Goal: Obtain resource: Obtain resource

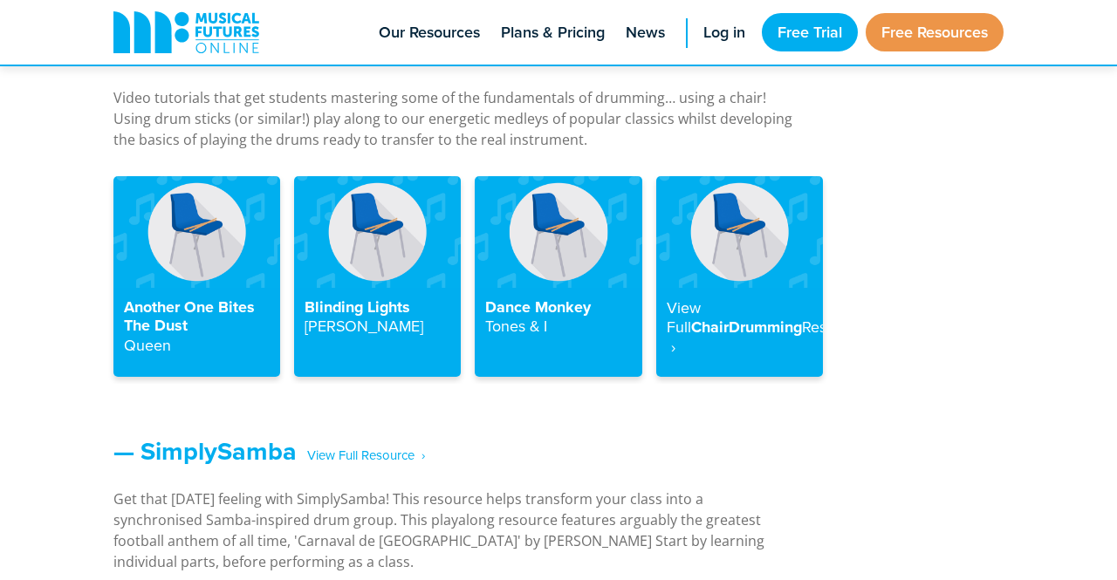
scroll to position [2009, 0]
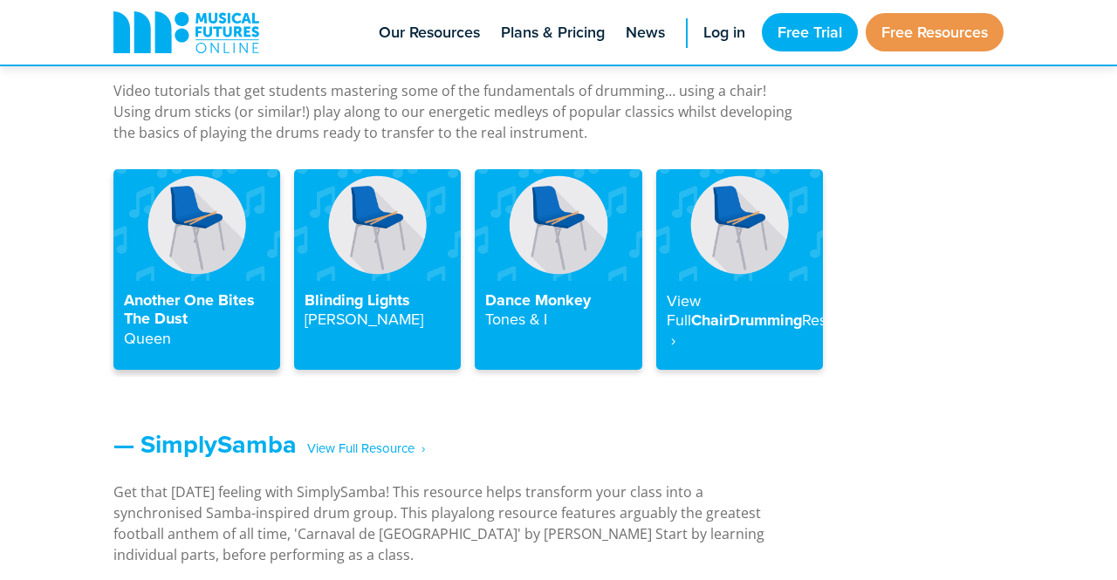
click at [185, 312] on h4 "Another One Bites The Dust Queen" at bounding box center [197, 321] width 146 height 58
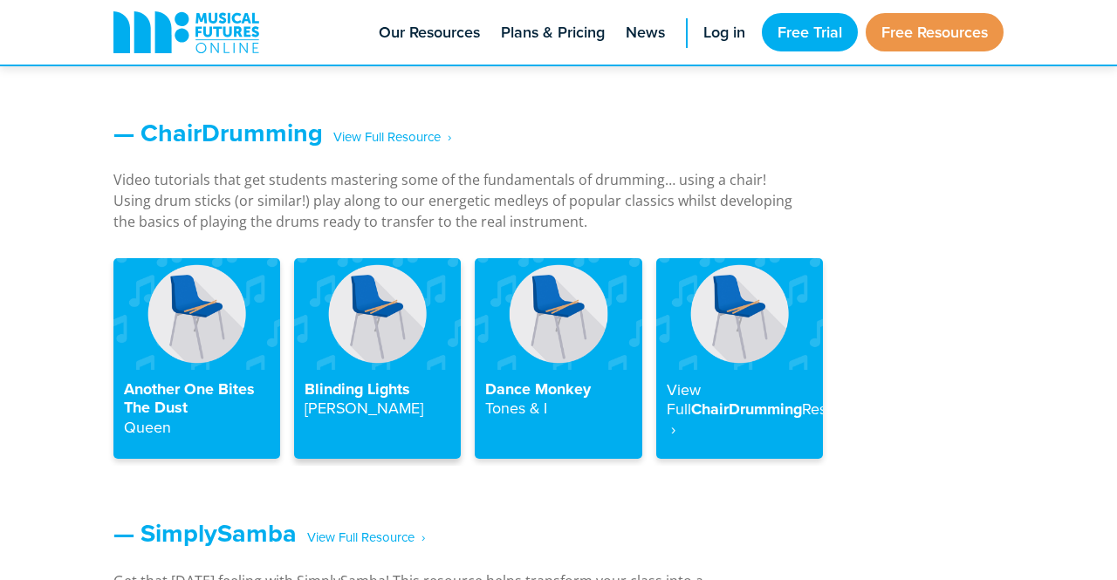
scroll to position [1925, 0]
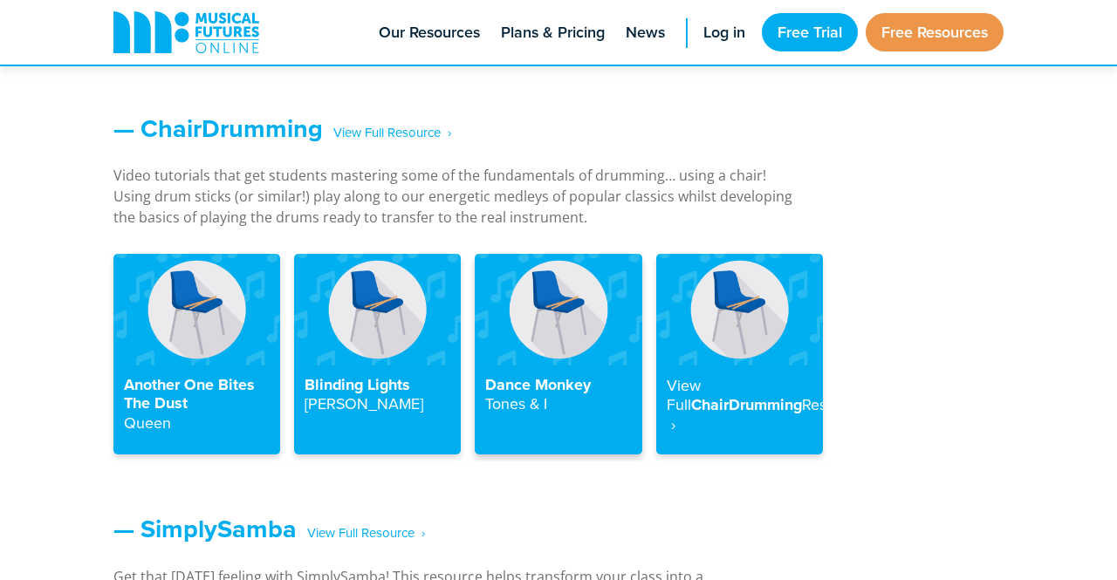
click at [543, 396] on strong "Tones & I" at bounding box center [516, 404] width 62 height 22
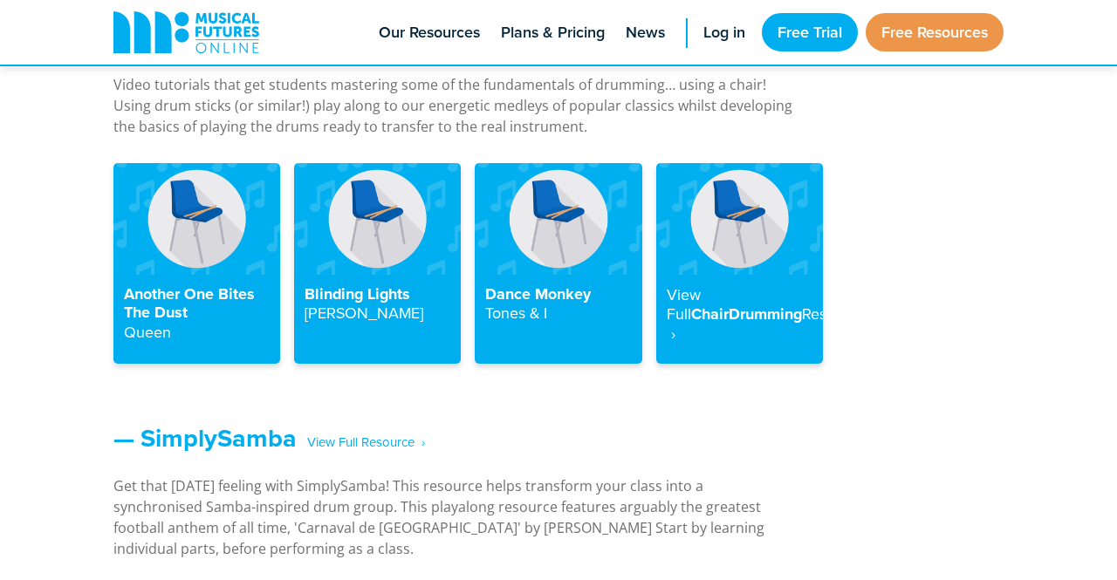
scroll to position [2015, 0]
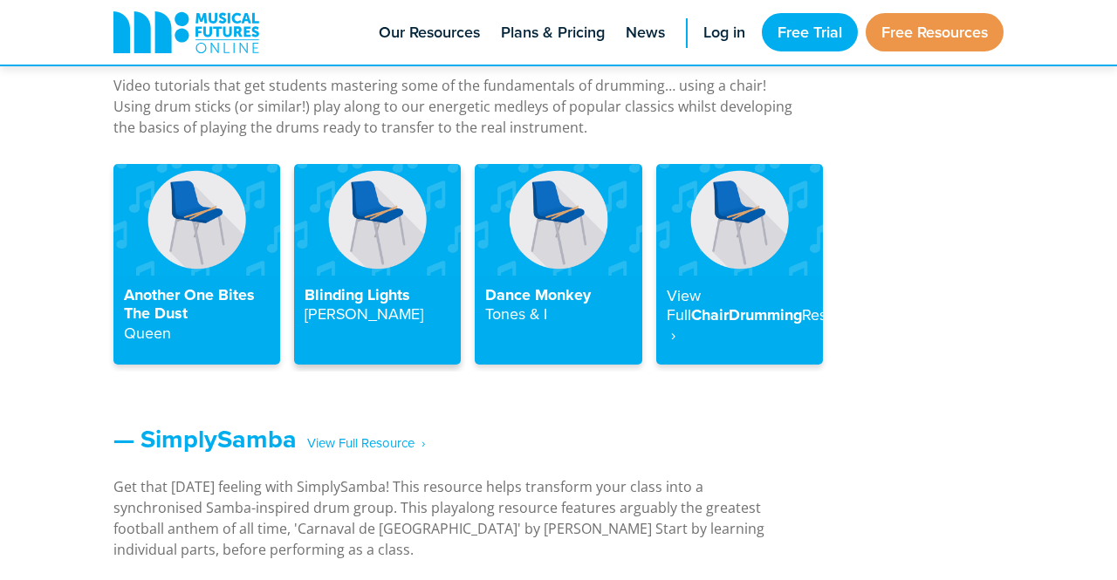
click at [374, 292] on h4 "Blinding Lights The Weeknd" at bounding box center [378, 305] width 146 height 38
